Goal: Information Seeking & Learning: Learn about a topic

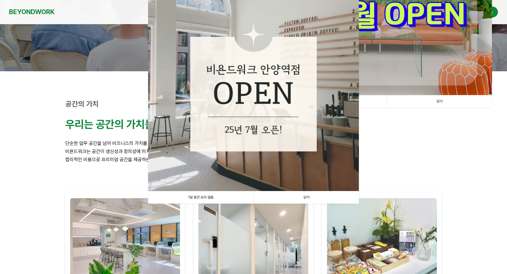
scroll to position [121, 0]
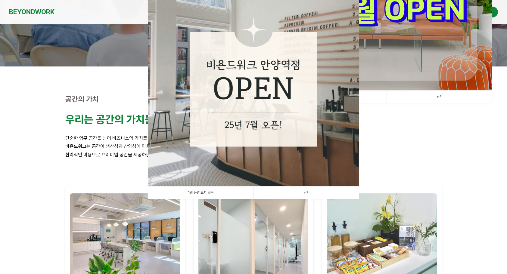
click at [204, 192] on link "1일 동안 보지 않음" at bounding box center [200, 193] width 105 height 12
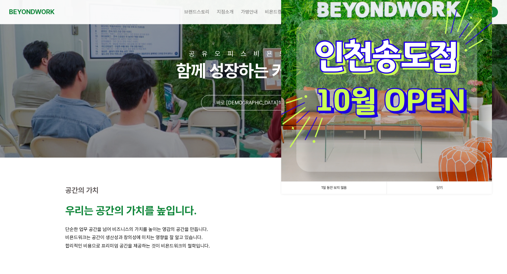
scroll to position [0, 0]
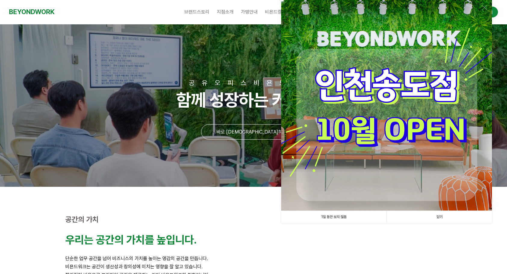
click at [336, 217] on link "1일 동안 보지 않음" at bounding box center [333, 217] width 105 height 12
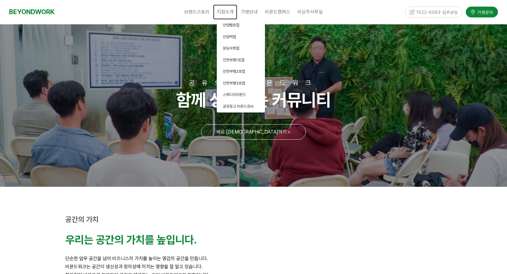
click at [228, 10] on span "지점소개" at bounding box center [225, 12] width 17 height 6
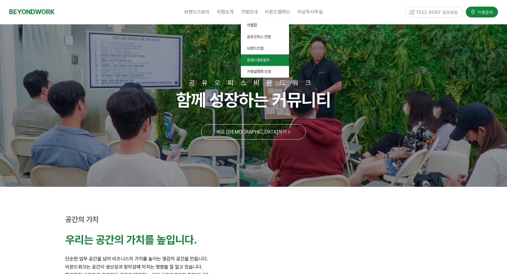
click at [263, 62] on span "창업비용&절차" at bounding box center [258, 60] width 23 height 5
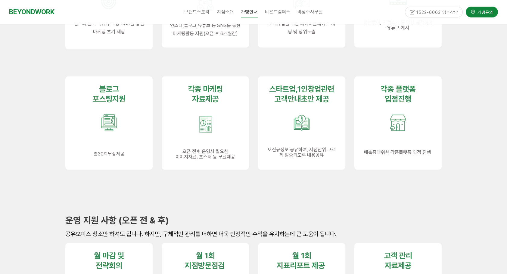
scroll to position [542, 0]
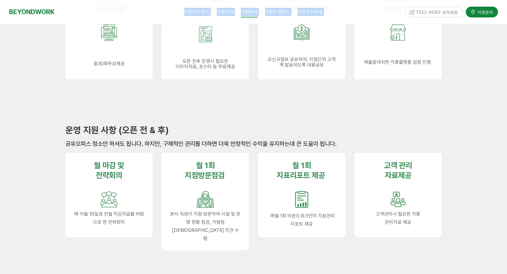
drag, startPoint x: 61, startPoint y: 10, endPoint x: -1, endPoint y: 10, distance: 62.1
click at [58, 11] on div "BEYONDWORK" at bounding box center [58, 12] width 99 height 24
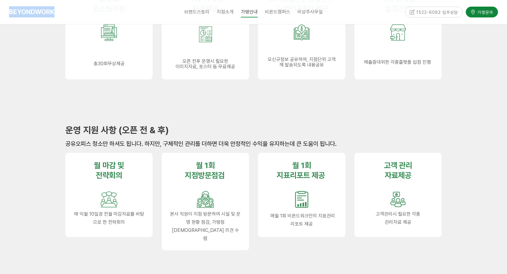
drag, startPoint x: 58, startPoint y: 13, endPoint x: 8, endPoint y: 13, distance: 49.4
click at [8, 13] on div "BEYONDWORK 브랜드스토리 CEO 소개 CORE VALUE 성장스토리 지점소개 안양평촌점 안양역점 분당서현점 인천부평1호점 인천부평2호점…" at bounding box center [253, 12] width 507 height 24
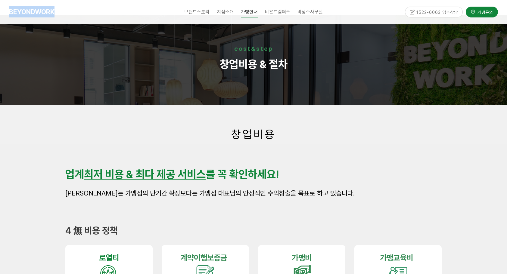
scroll to position [0, 0]
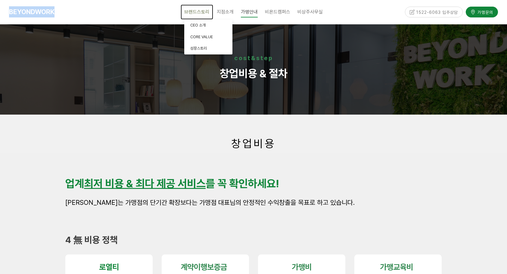
click at [197, 12] on span "브랜드스토리" at bounding box center [196, 12] width 25 height 6
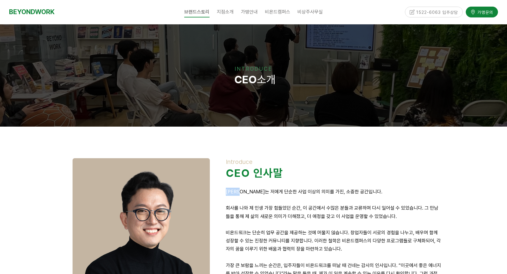
drag, startPoint x: 247, startPoint y: 192, endPoint x: 224, endPoint y: 190, distance: 22.7
click at [224, 190] on div "Introduce CEO 인사말 비욘드워크는 저에게 단순한 사업 이상의 의미를 가진, 소중한 공간입니다. 회사를 나와 제 인생 가장 힘들었던 …" at bounding box center [333, 255] width 225 height 202
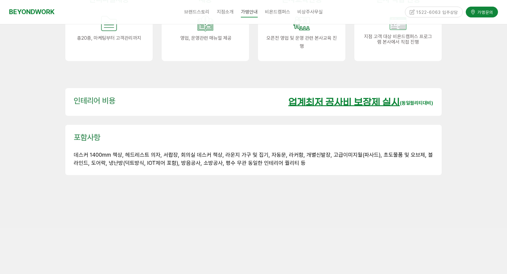
scroll to position [844, 0]
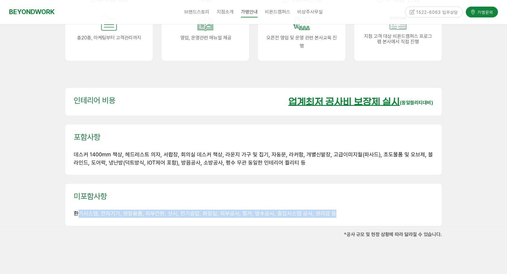
drag, startPoint x: 79, startPoint y: 201, endPoint x: 329, endPoint y: 205, distance: 250.4
click at [329, 210] on p "환기시스템, 전자기기, 렌탈용품, 외부간판, 샷시, 전기승압, 화장실, 외부공사, 철거, 방수공사, 출입시스템 공사, 권리금 등" at bounding box center [254, 214] width 360 height 8
drag, startPoint x: 329, startPoint y: 205, endPoint x: 409, endPoint y: 199, distance: 80.0
click at [409, 210] on p "환기시스템, 전자기기, 렌탈용품, 외부간판, 샷시, 전기승압, 화장실, 외부공사, 철거, 방수공사, 출입시스템 공사, 권리금 등" at bounding box center [254, 214] width 360 height 8
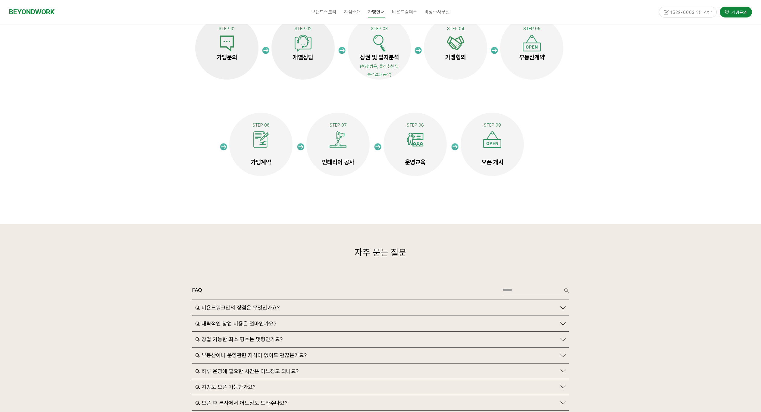
scroll to position [1040, 0]
